Goal: Task Accomplishment & Management: Manage account settings

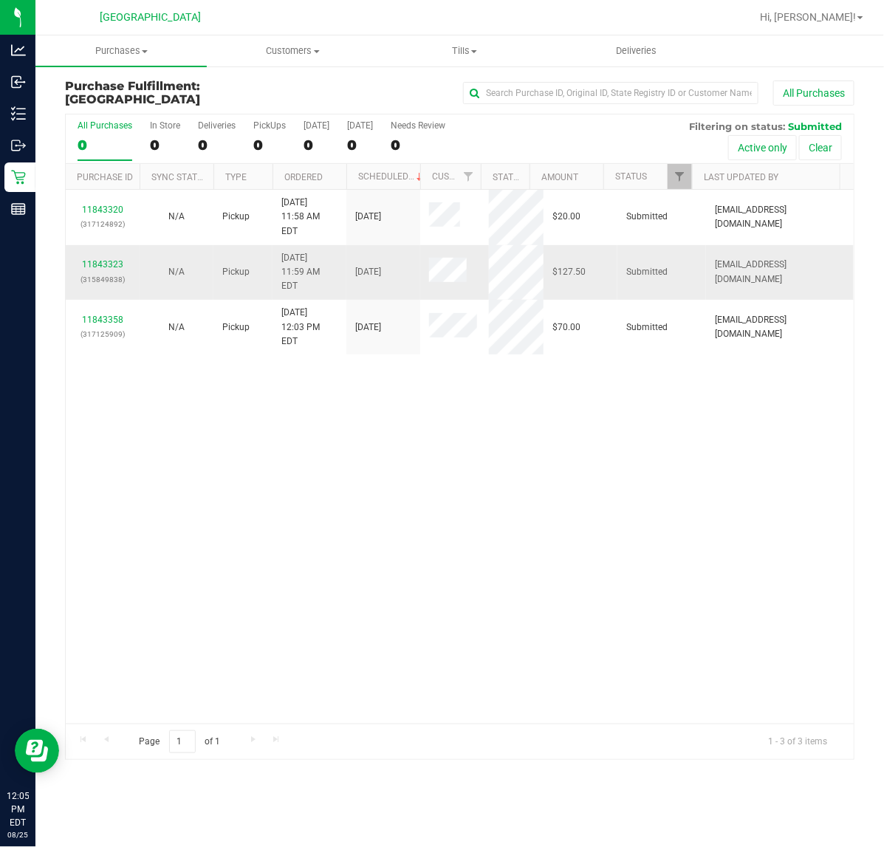
click at [104, 245] on td "11843323 (315849838)" at bounding box center [103, 272] width 74 height 55
click at [104, 258] on div "11843323 (315849838)" at bounding box center [103, 272] width 56 height 28
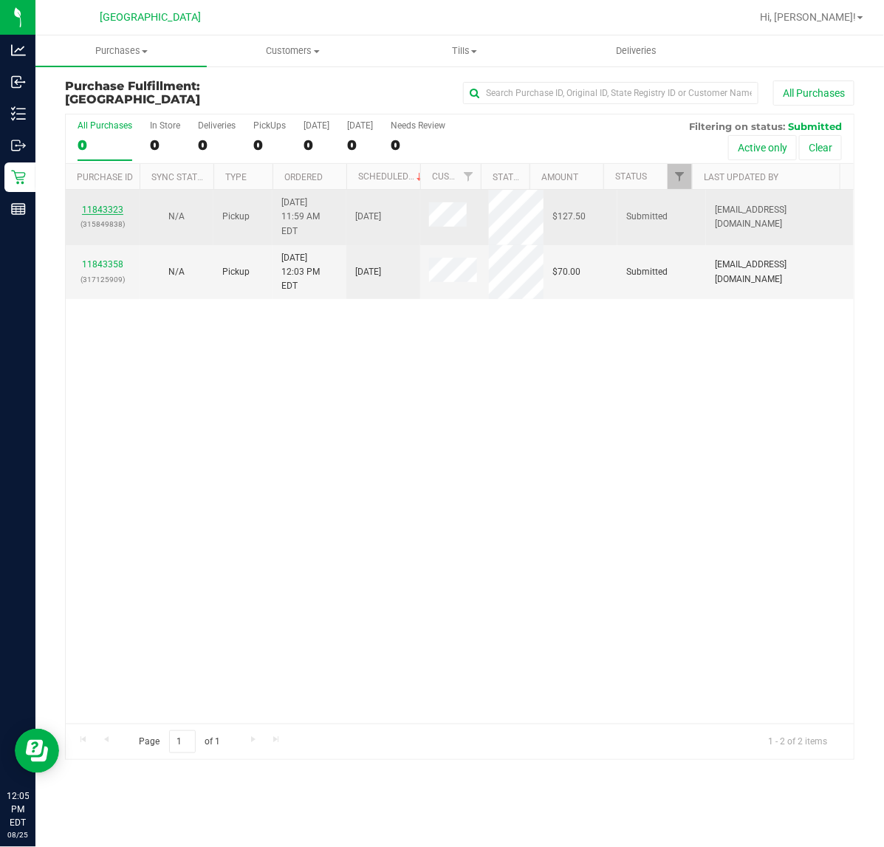
click at [104, 208] on link "11843323" at bounding box center [102, 210] width 41 height 10
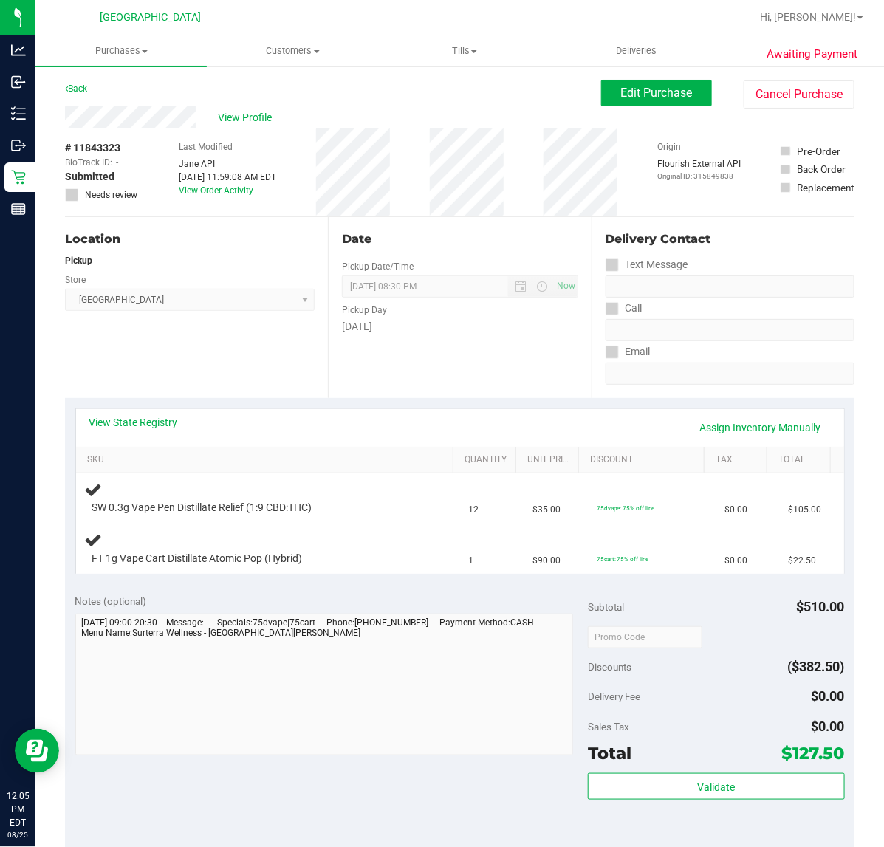
click at [410, 358] on div "Date Pickup Date/Time [DATE] Now [DATE] 08:30 PM Now Pickup Day [DATE]" at bounding box center [459, 307] width 263 height 181
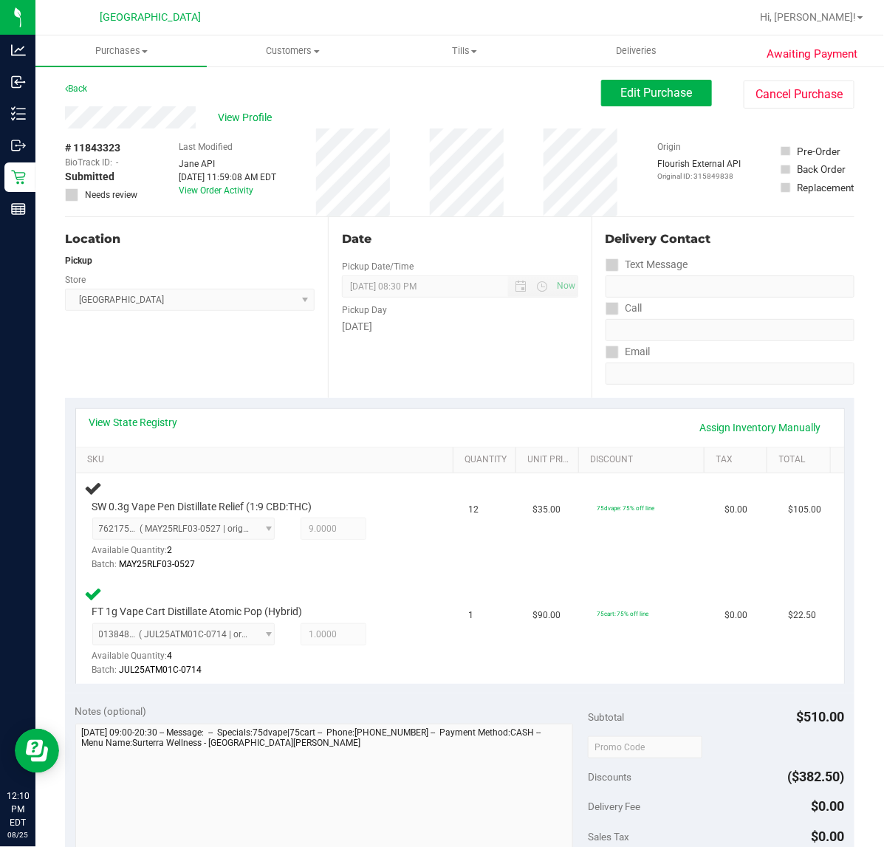
click at [525, 337] on div "Date Pickup Date/Time [DATE] Now [DATE] 08:30 PM Now Pickup Day [DATE]" at bounding box center [459, 307] width 263 height 181
click at [491, 343] on div "Date Pickup Date/Time [DATE] Now [DATE] 08:30 PM Now Pickup Day [DATE]" at bounding box center [459, 307] width 263 height 181
click at [445, 360] on div "Date Pickup Date/Time [DATE] Now [DATE] 08:30 PM Now Pickup Day [DATE]" at bounding box center [459, 307] width 263 height 181
click at [417, 352] on div "Date Pickup Date/Time [DATE] Now [DATE] 08:30 PM Now Pickup Day [DATE]" at bounding box center [459, 307] width 263 height 181
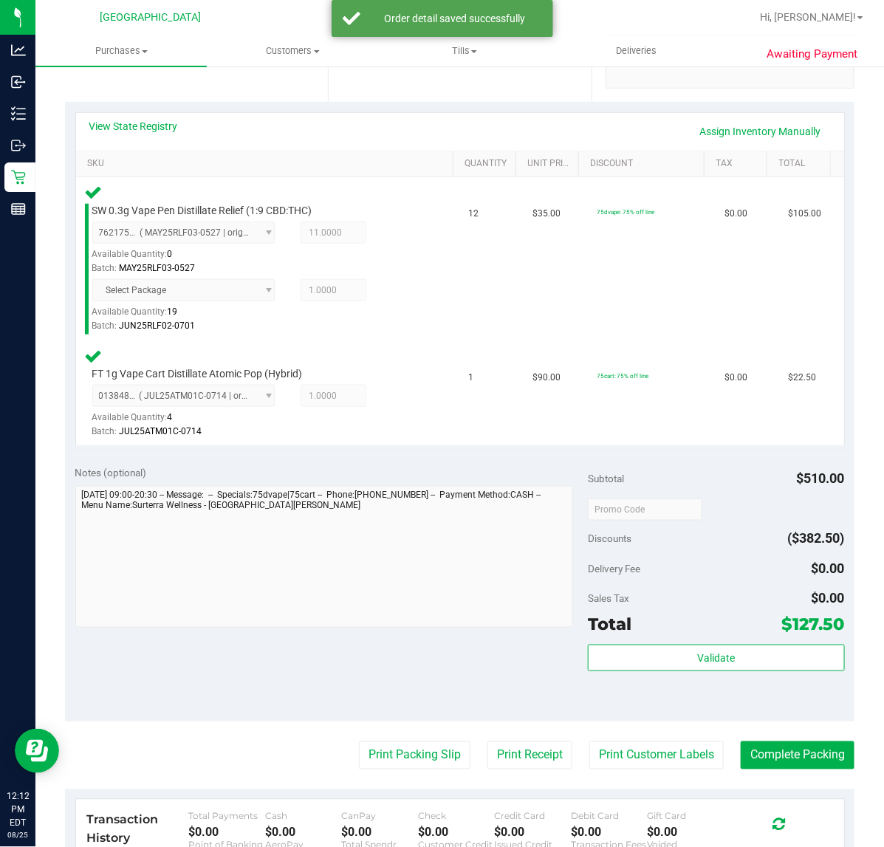
scroll to position [369, 0]
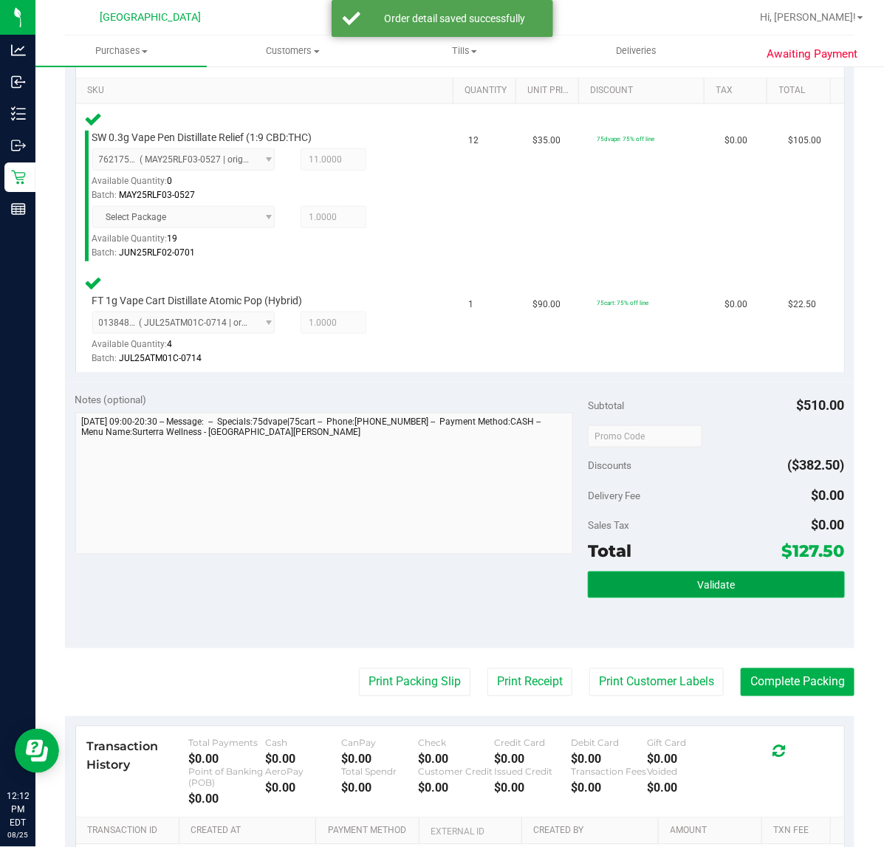
click at [678, 581] on button "Validate" at bounding box center [716, 585] width 256 height 27
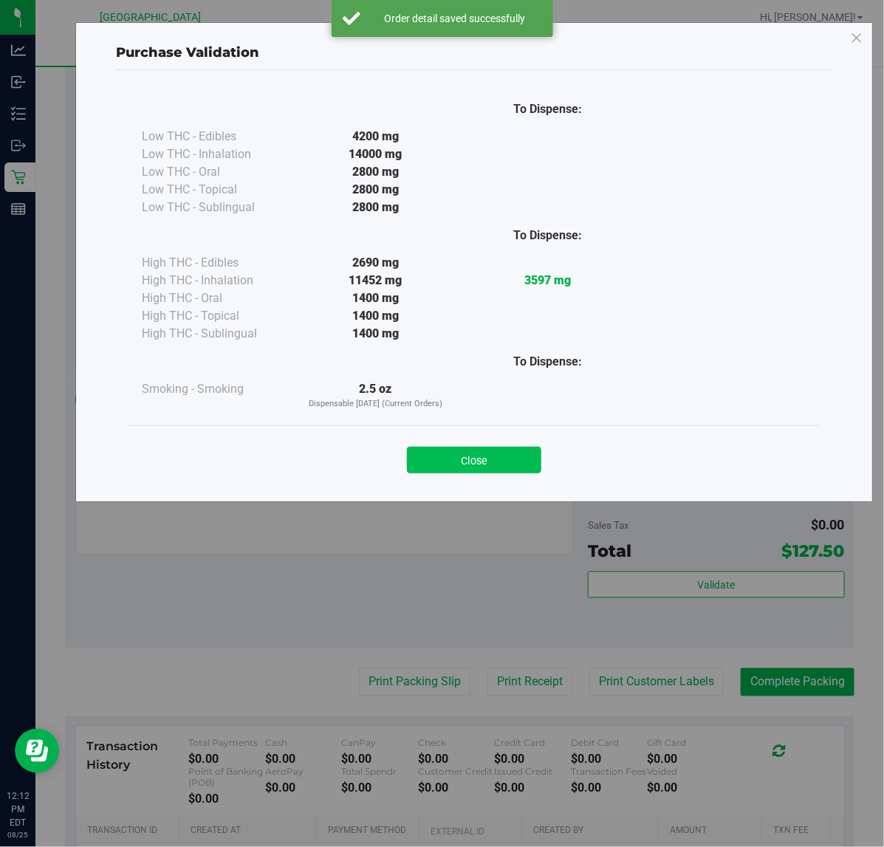
click at [484, 459] on button "Close" at bounding box center [474, 460] width 134 height 27
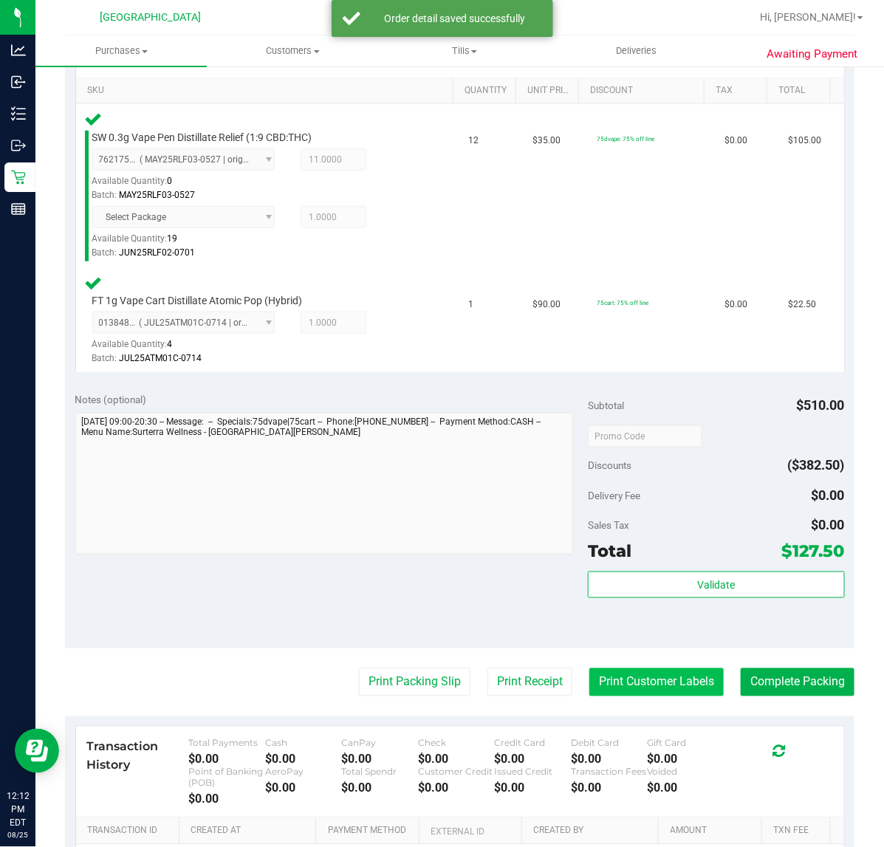
click at [607, 682] on button "Print Customer Labels" at bounding box center [656, 682] width 134 height 28
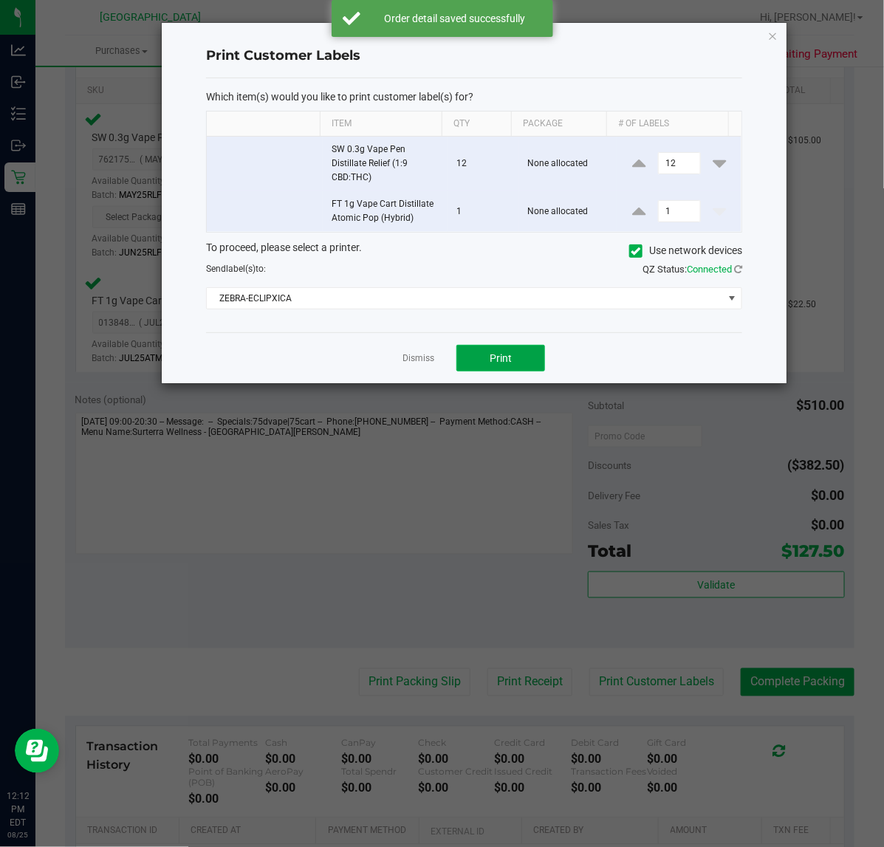
click at [514, 360] on button "Print" at bounding box center [500, 358] width 89 height 27
click at [406, 360] on link "Dismiss" at bounding box center [419, 358] width 32 height 13
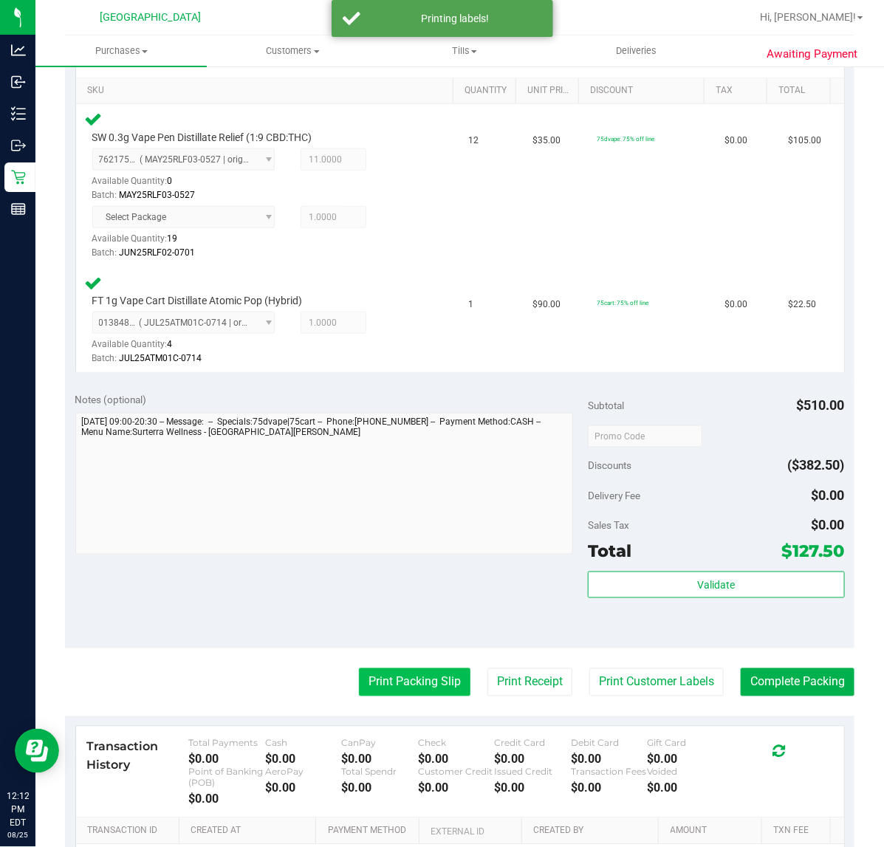
click at [421, 688] on button "Print Packing Slip" at bounding box center [415, 682] width 112 height 28
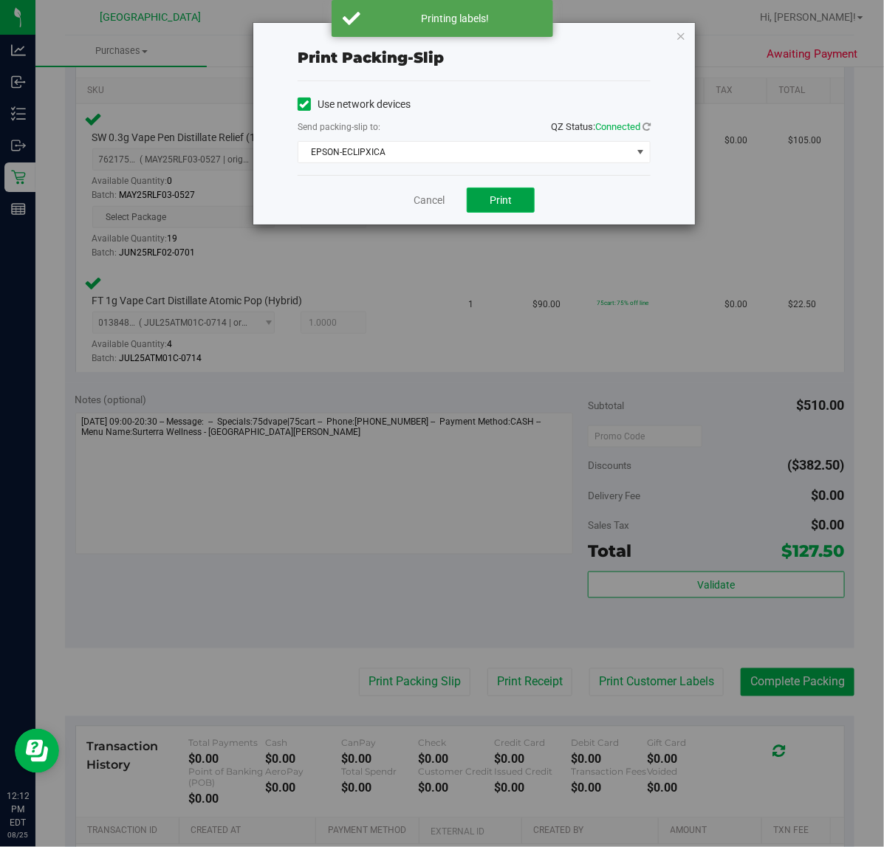
click at [495, 211] on button "Print" at bounding box center [501, 200] width 68 height 25
click at [592, 208] on div "Cancel Print" at bounding box center [474, 199] width 353 height 49
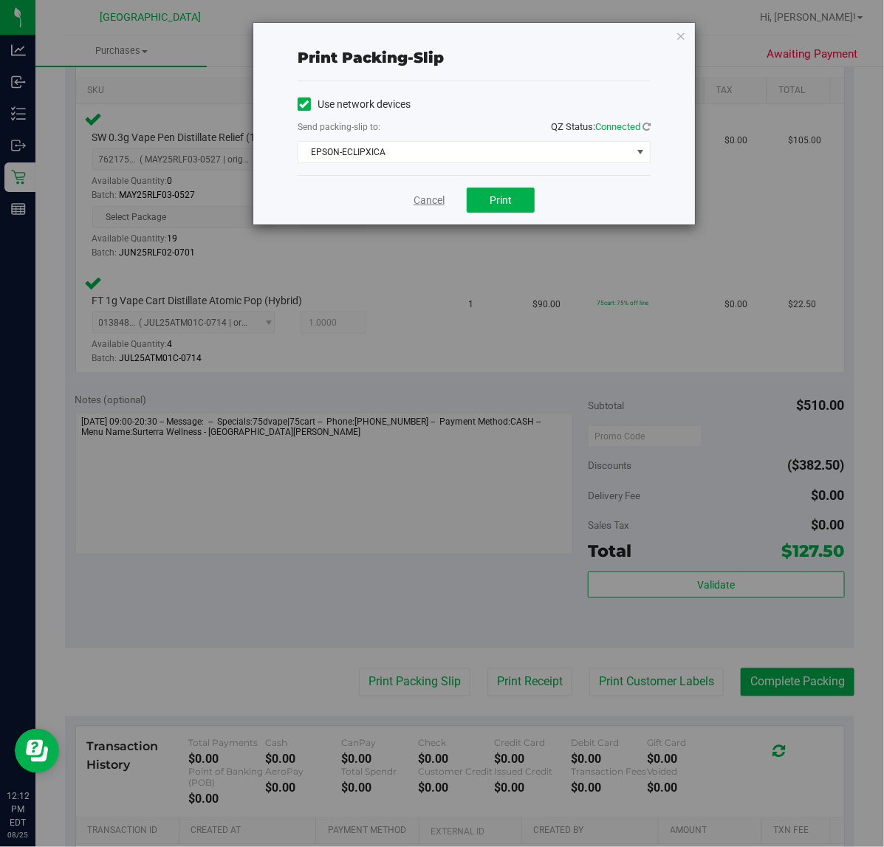
click at [421, 199] on link "Cancel" at bounding box center [429, 201] width 31 height 16
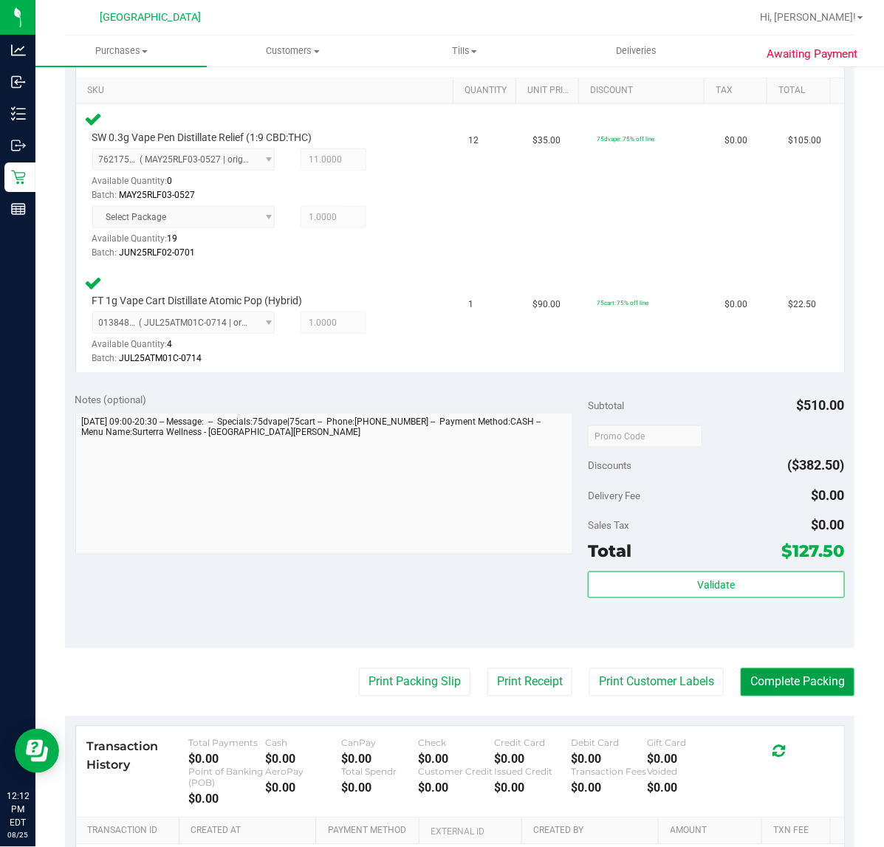
click at [796, 677] on button "Complete Packing" at bounding box center [798, 682] width 114 height 28
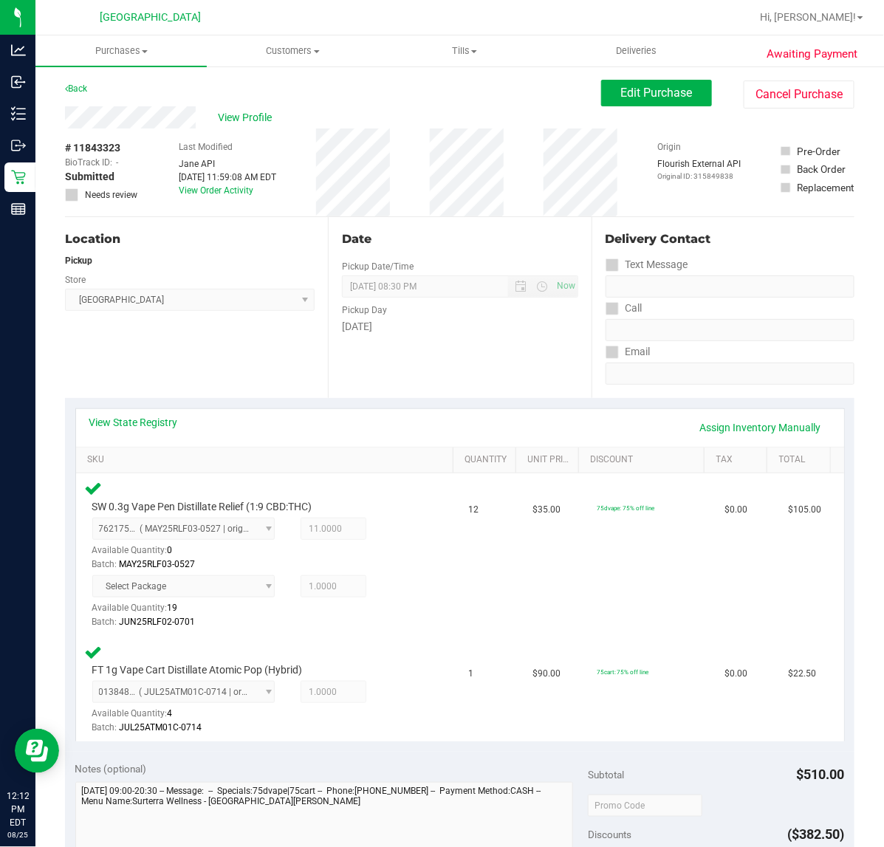
click at [527, 372] on div "Date Pickup Date/Time [DATE] Now [DATE] 08:30 PM Now Pickup Day [DATE]" at bounding box center [459, 307] width 263 height 181
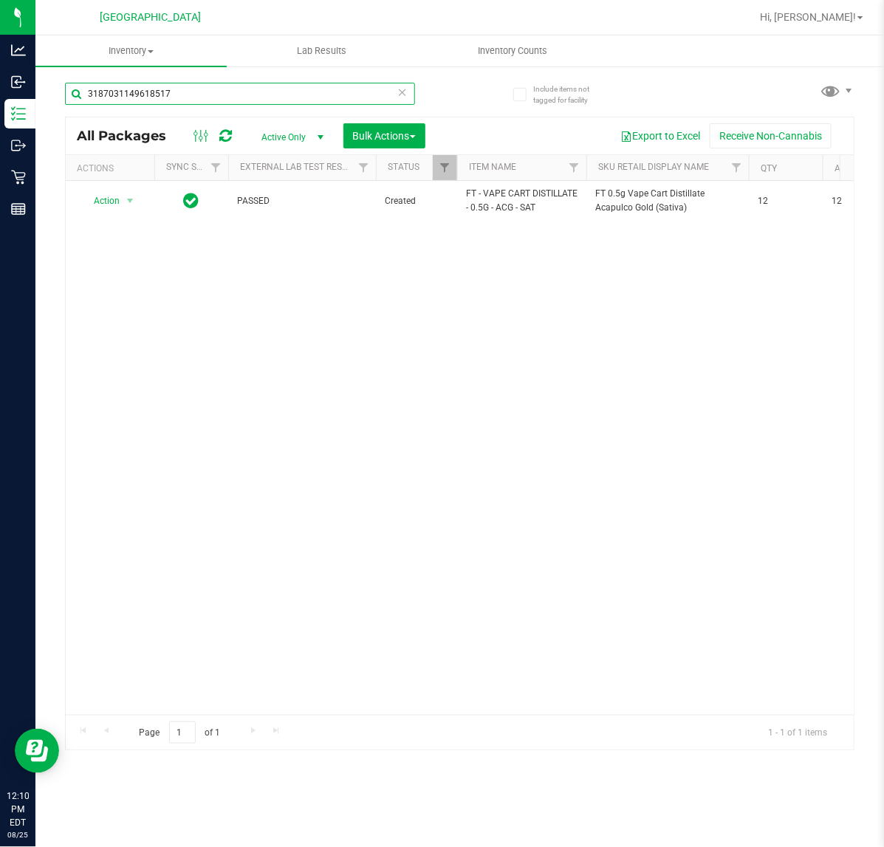
click at [219, 98] on input "3187031149618517" at bounding box center [240, 94] width 350 height 22
click at [218, 98] on input "3187031149618517" at bounding box center [240, 94] width 350 height 22
type input "rlf"
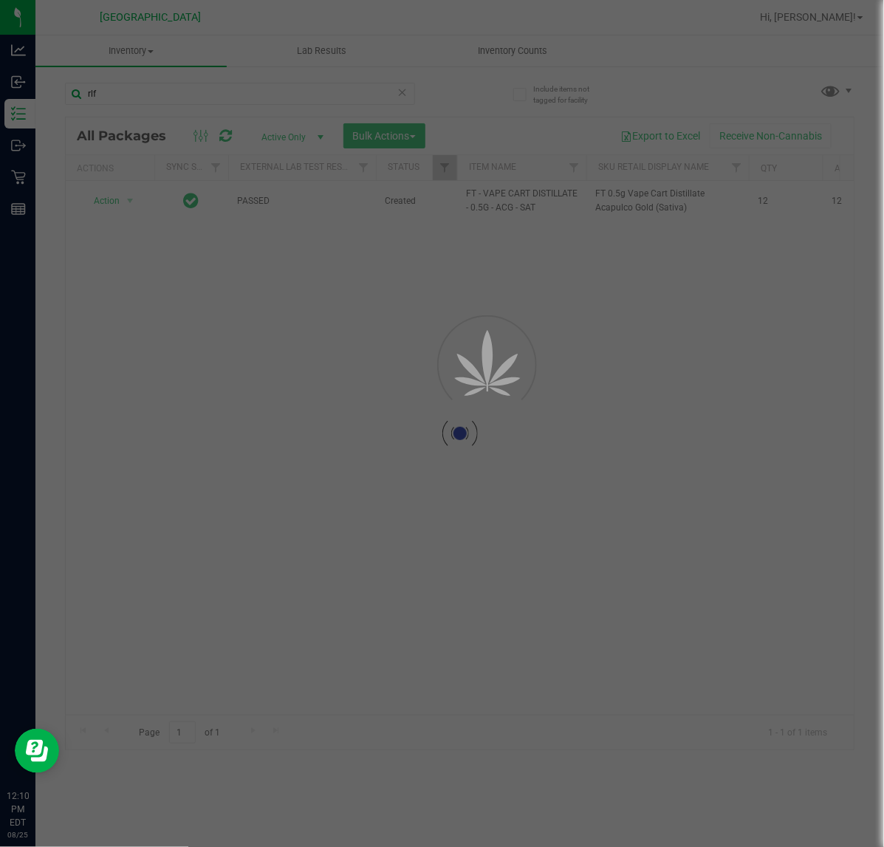
click at [322, 315] on div at bounding box center [442, 423] width 884 height 847
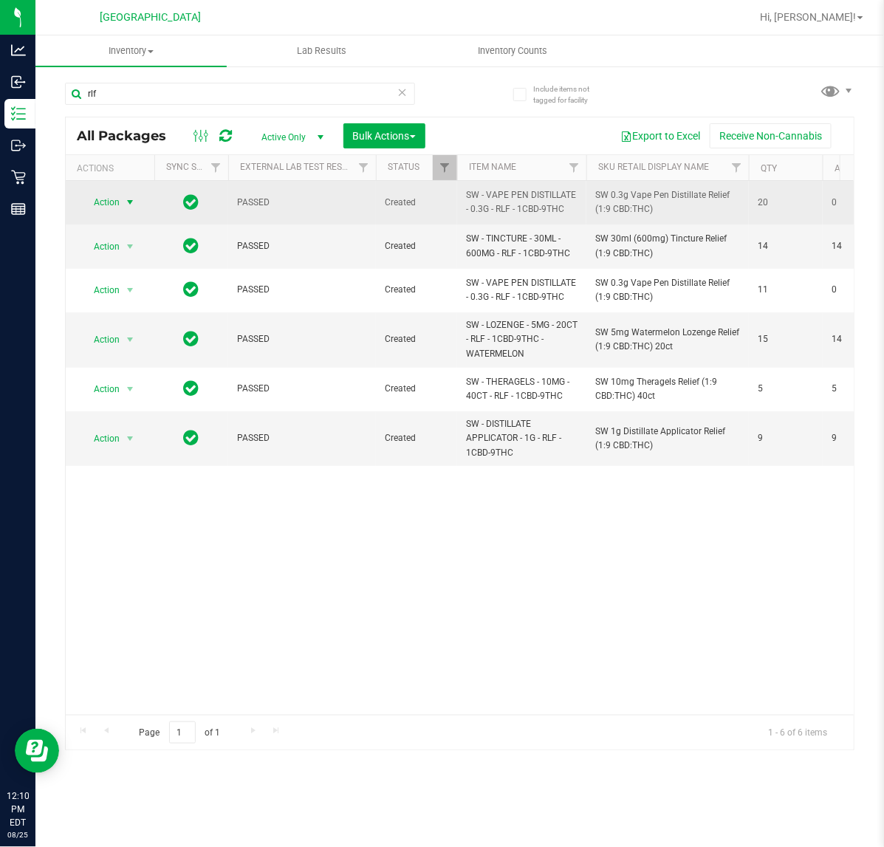
click at [124, 208] on span "select" at bounding box center [130, 202] width 12 height 12
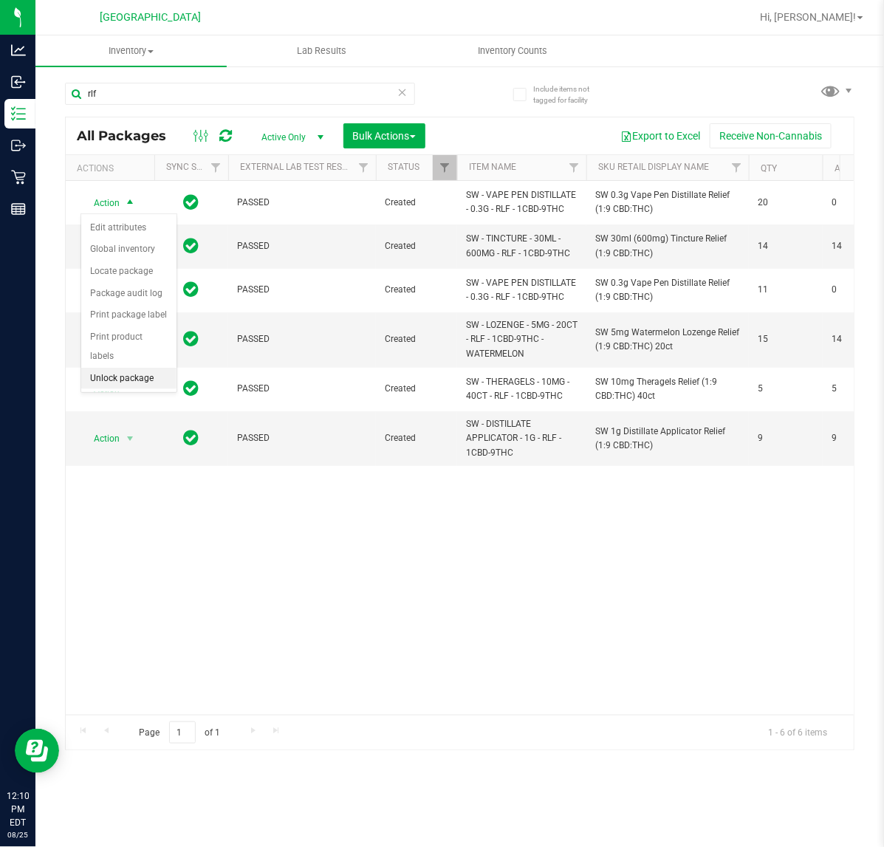
click at [133, 368] on li "Unlock package" at bounding box center [128, 379] width 95 height 22
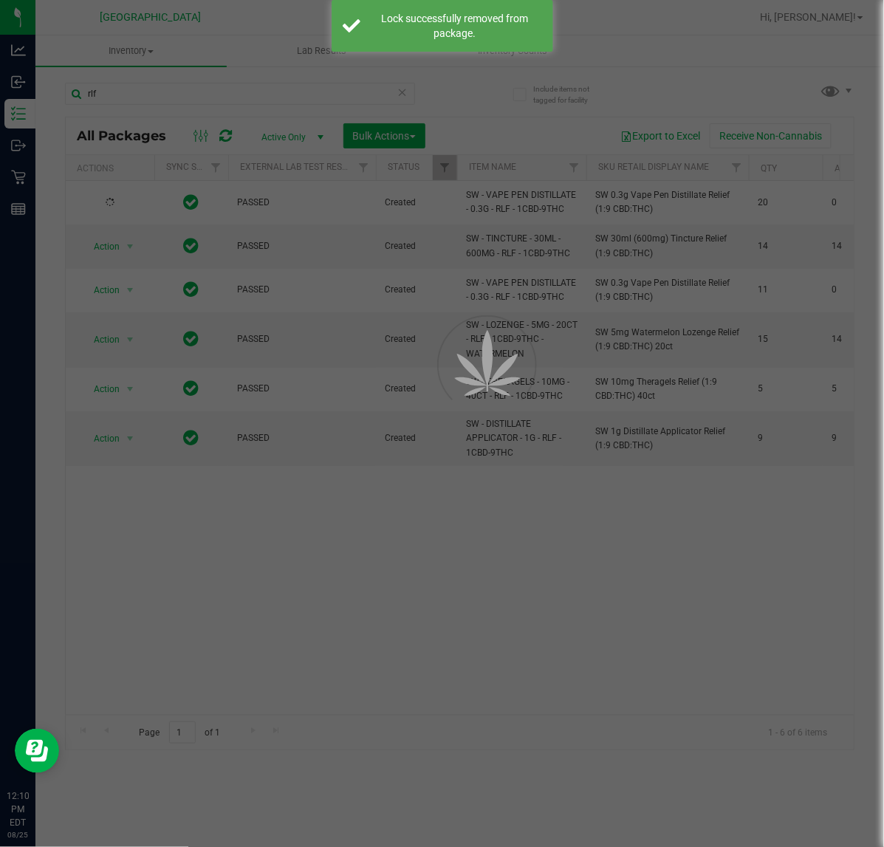
click at [223, 495] on div at bounding box center [442, 423] width 884 height 847
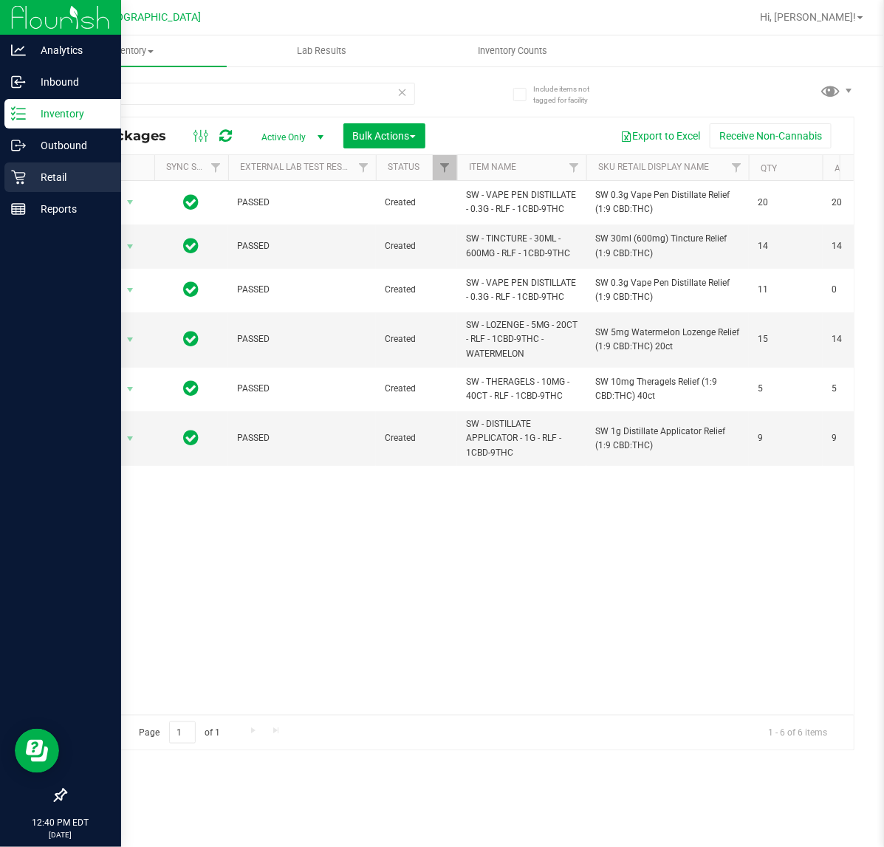
click at [26, 182] on p "Retail" at bounding box center [70, 177] width 89 height 18
